Goal: Task Accomplishment & Management: Use online tool/utility

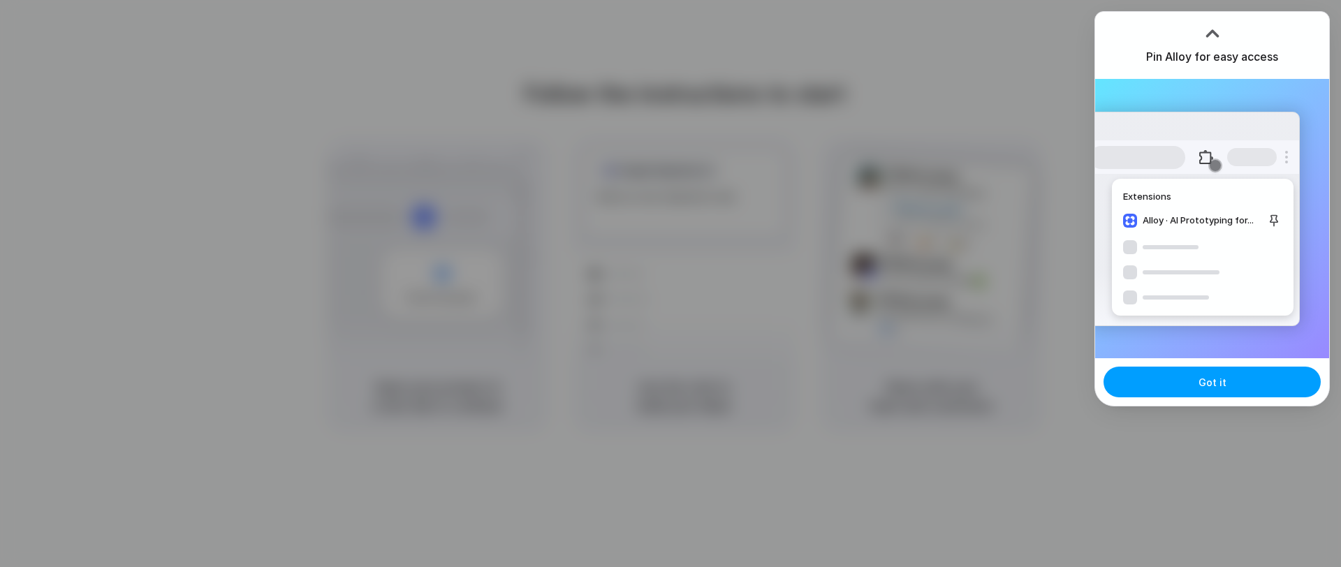
click at [1218, 396] on button "Got it" at bounding box center [1211, 382] width 217 height 31
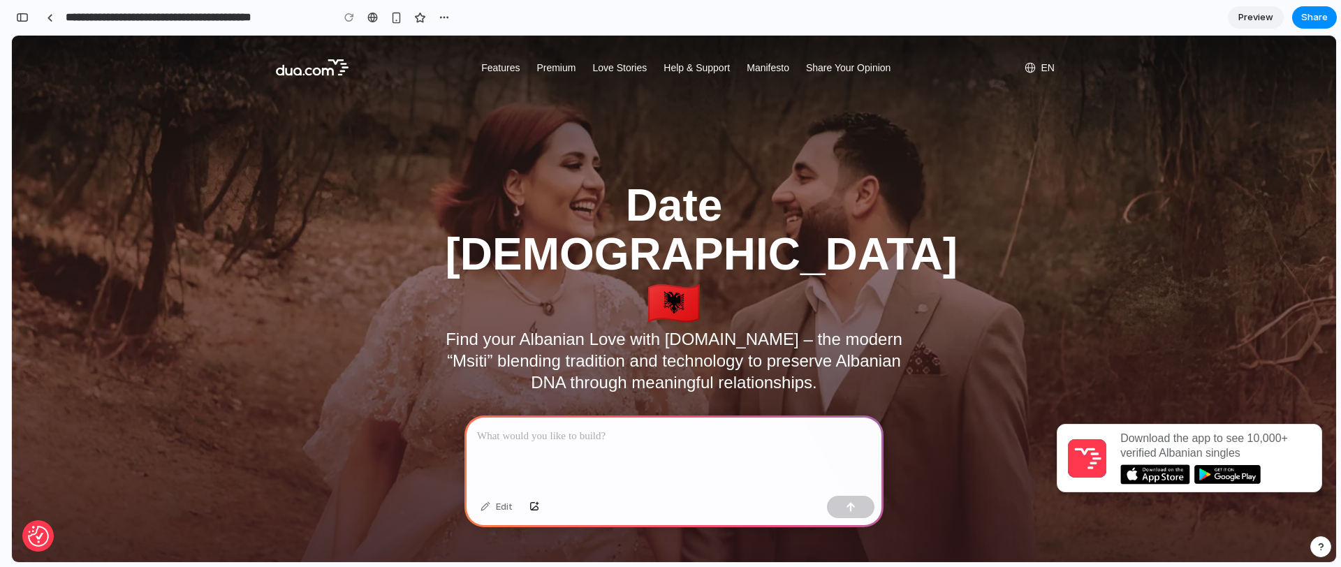
click at [1249, 17] on span "Preview" at bounding box center [1255, 17] width 35 height 14
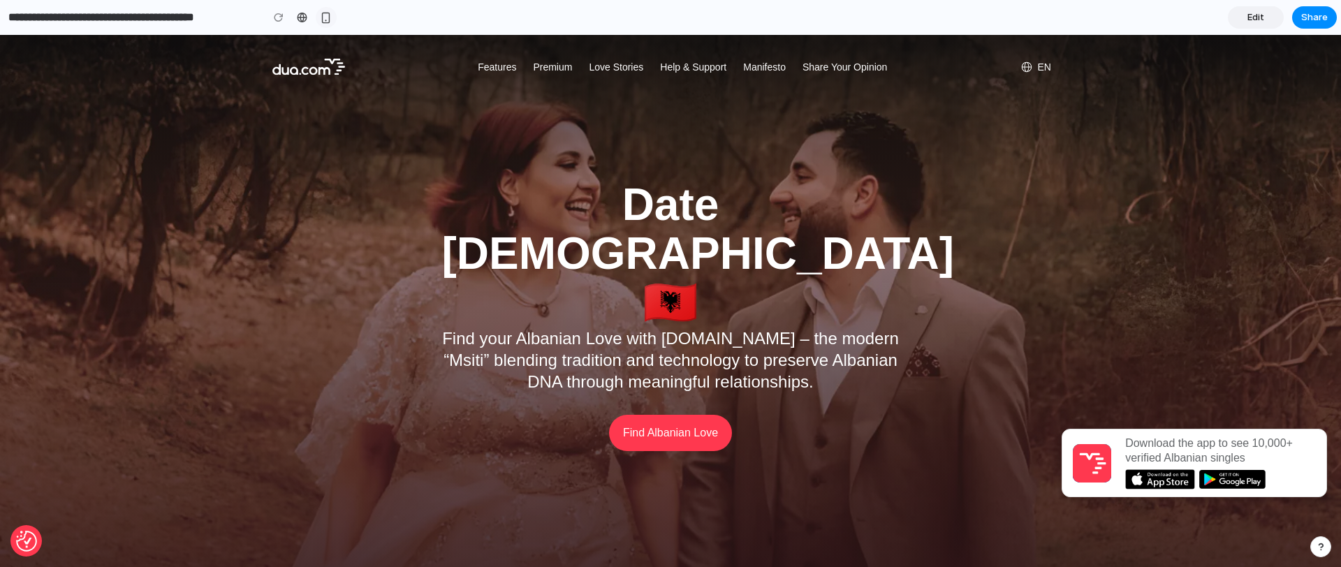
click at [322, 13] on div "button" at bounding box center [326, 18] width 12 height 12
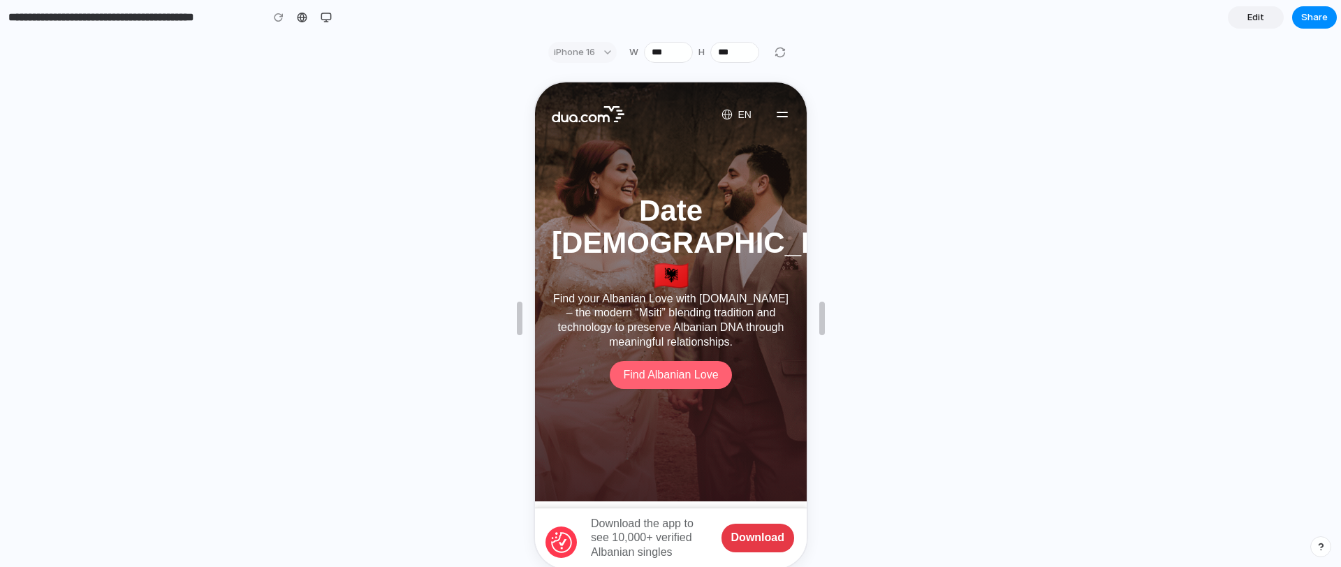
click at [670, 360] on link "Find Albanian Love" at bounding box center [669, 374] width 122 height 28
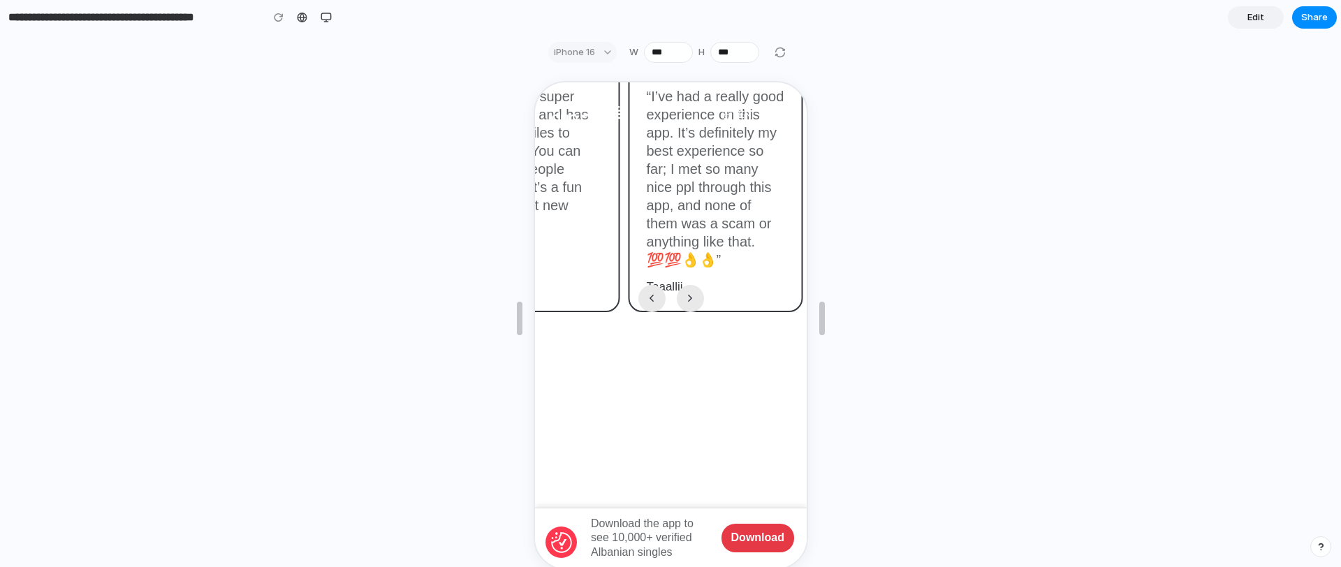
scroll to position [2817, 0]
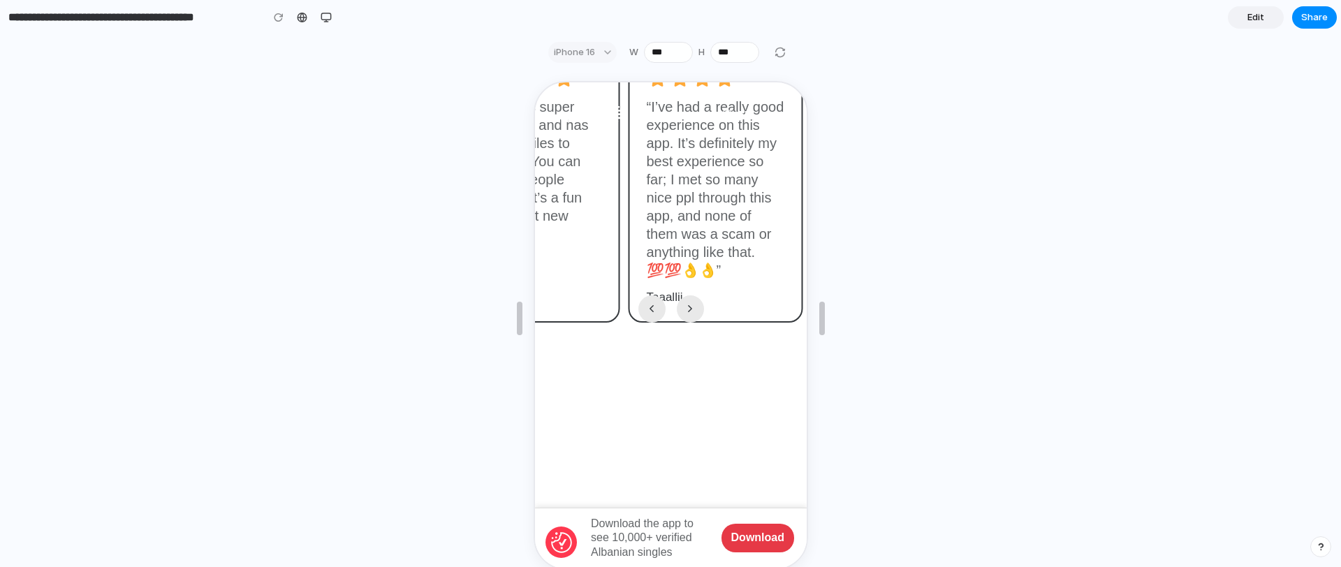
click at [692, 294] on div at bounding box center [669, 307] width 77 height 27
click at [690, 294] on button "Next slide" at bounding box center [688, 307] width 27 height 27
click at [687, 294] on button "Next slide" at bounding box center [688, 307] width 27 height 27
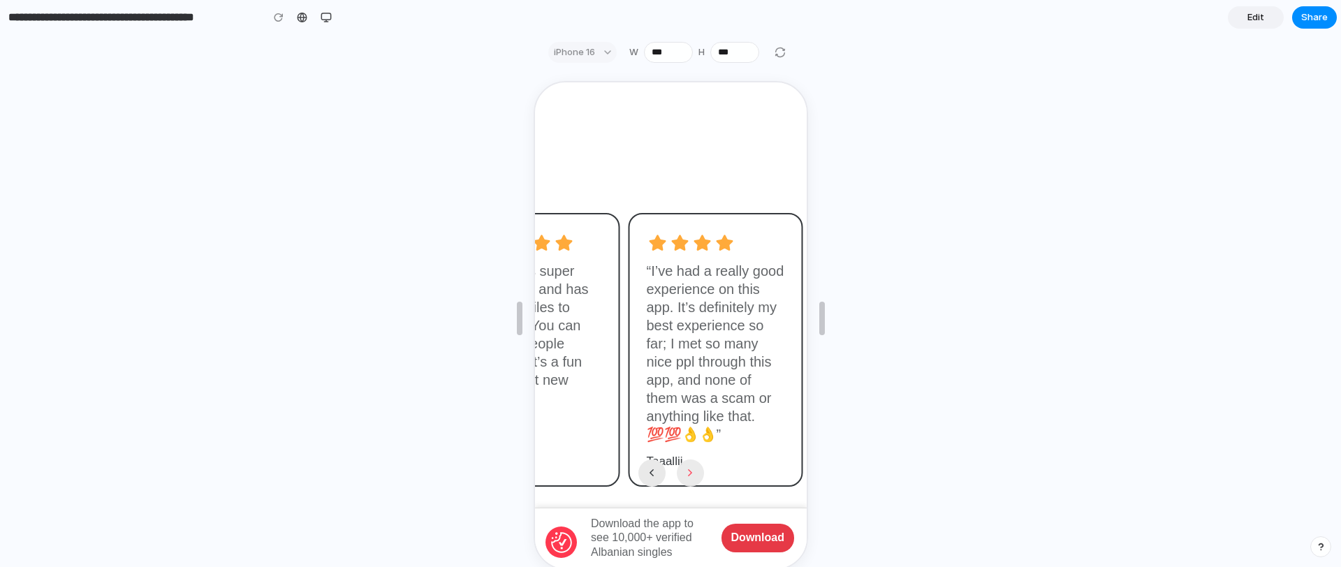
click at [680, 458] on button "Next slide" at bounding box center [688, 471] width 27 height 27
click at [681, 458] on button "Next slide" at bounding box center [688, 471] width 27 height 27
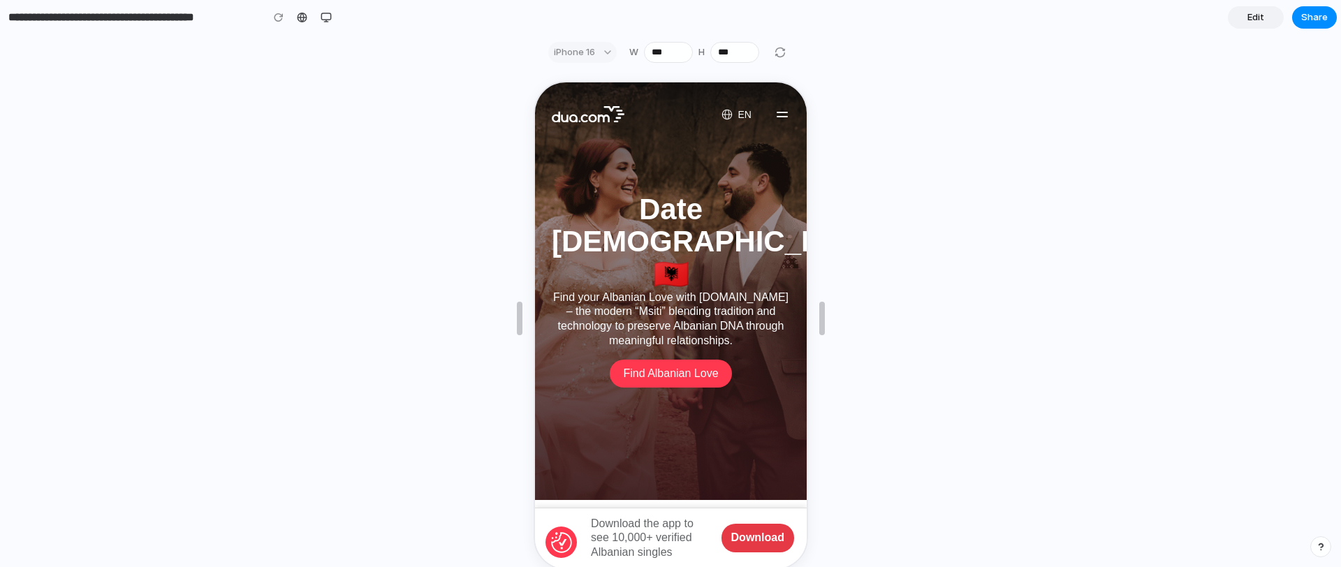
scroll to position [0, 0]
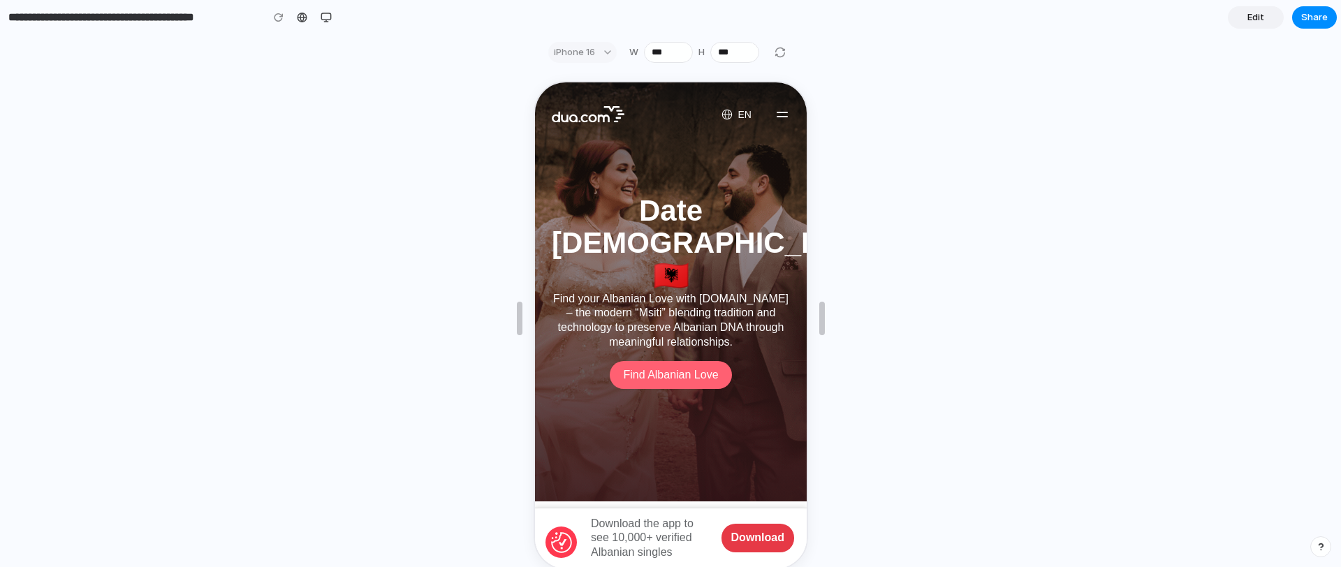
click at [666, 360] on link "Find Albanian Love" at bounding box center [669, 374] width 122 height 28
click at [680, 360] on link "Find Albanian Love" at bounding box center [669, 374] width 122 height 28
click at [560, 341] on div "Date [DEMOGRAPHIC_DATA] 🇦🇱 Find your Albanian Love with [DOMAIN_NAME] – the mod…" at bounding box center [668, 290] width 255 height 194
click at [293, 15] on link at bounding box center [302, 17] width 21 height 21
